Goal: Navigation & Orientation: Find specific page/section

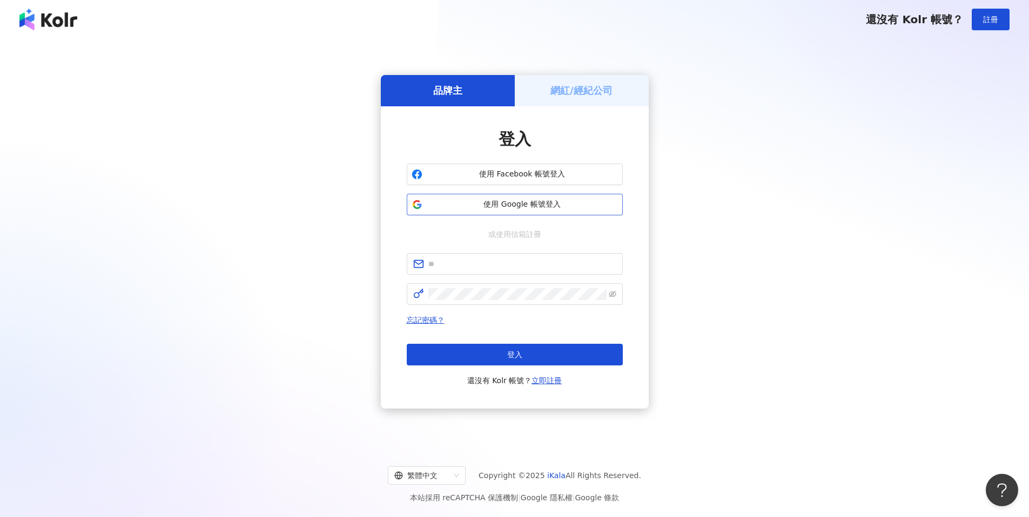
click at [503, 199] on span "使用 Google 帳號登入" at bounding box center [522, 204] width 191 height 11
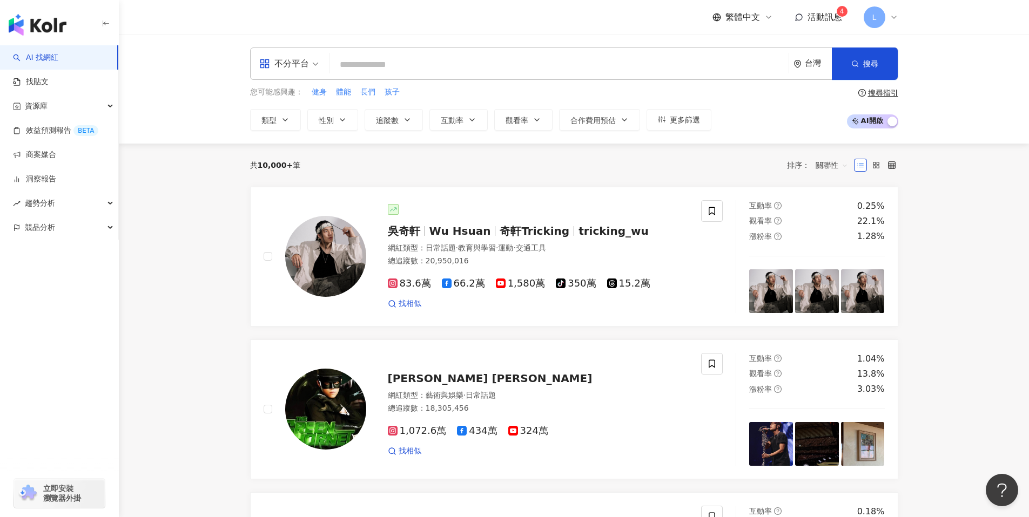
click at [830, 15] on span "活動訊息" at bounding box center [824, 17] width 35 height 10
